Goal: Task Accomplishment & Management: Use online tool/utility

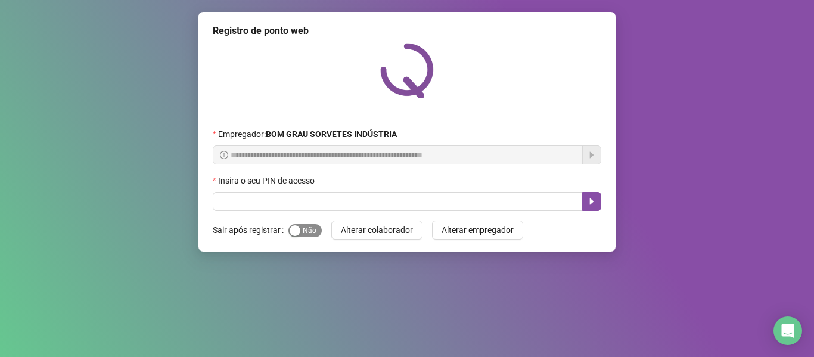
click at [300, 237] on span "Sim Não" at bounding box center [304, 230] width 33 height 13
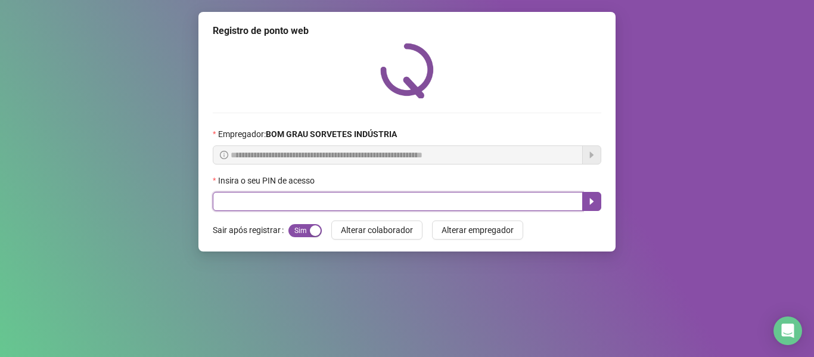
click at [329, 206] on input "text" at bounding box center [398, 201] width 370 height 19
click at [557, 208] on input "text" at bounding box center [398, 201] width 370 height 19
type input "*****"
click at [598, 201] on button "button" at bounding box center [591, 201] width 19 height 19
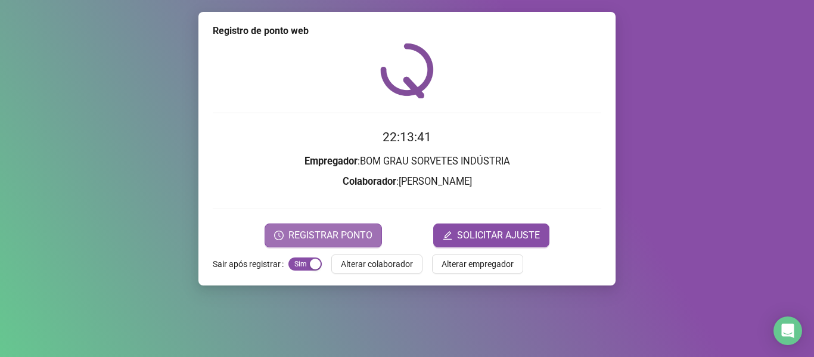
click at [347, 236] on span "REGISTRAR PONTO" at bounding box center [330, 235] width 84 height 14
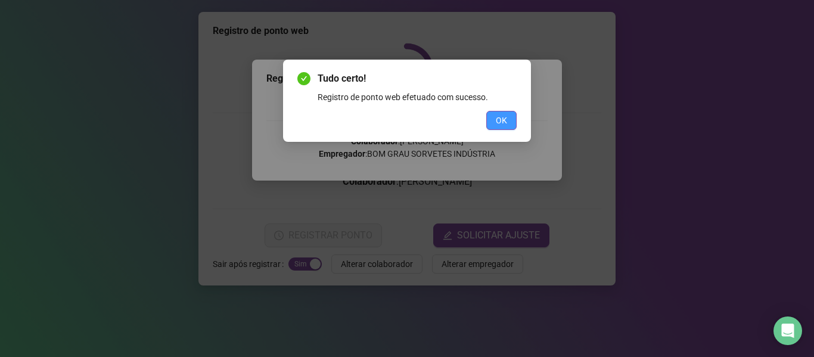
click at [492, 123] on button "OK" at bounding box center [501, 120] width 30 height 19
